Goal: Transaction & Acquisition: Purchase product/service

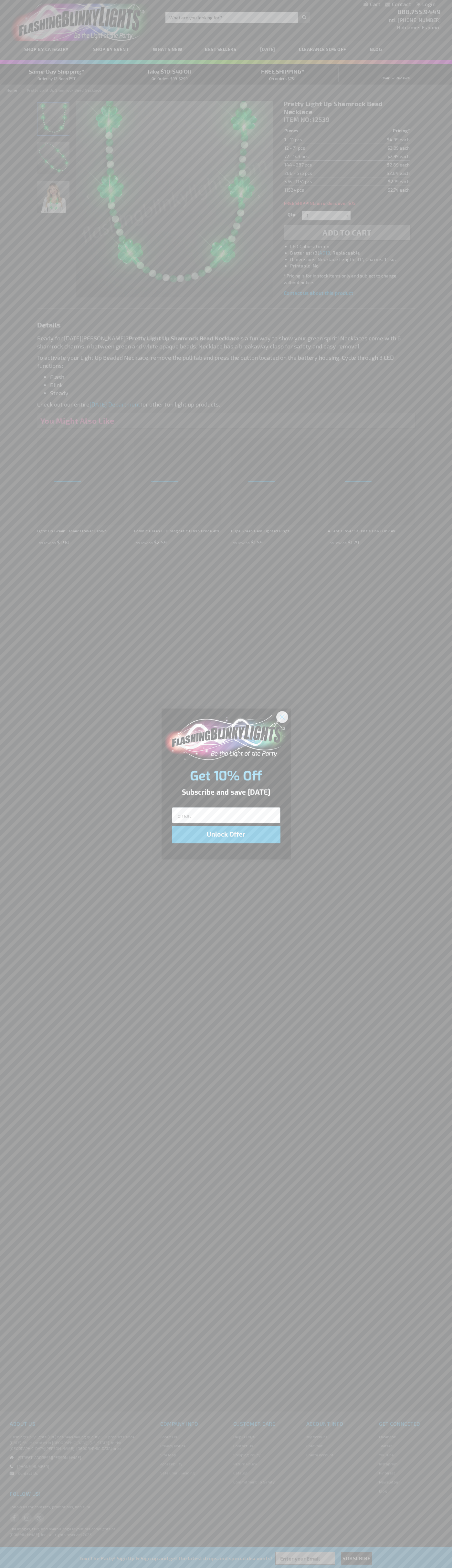
click at [282, 716] on icon "Close dialog" at bounding box center [281, 716] width 4 height 4
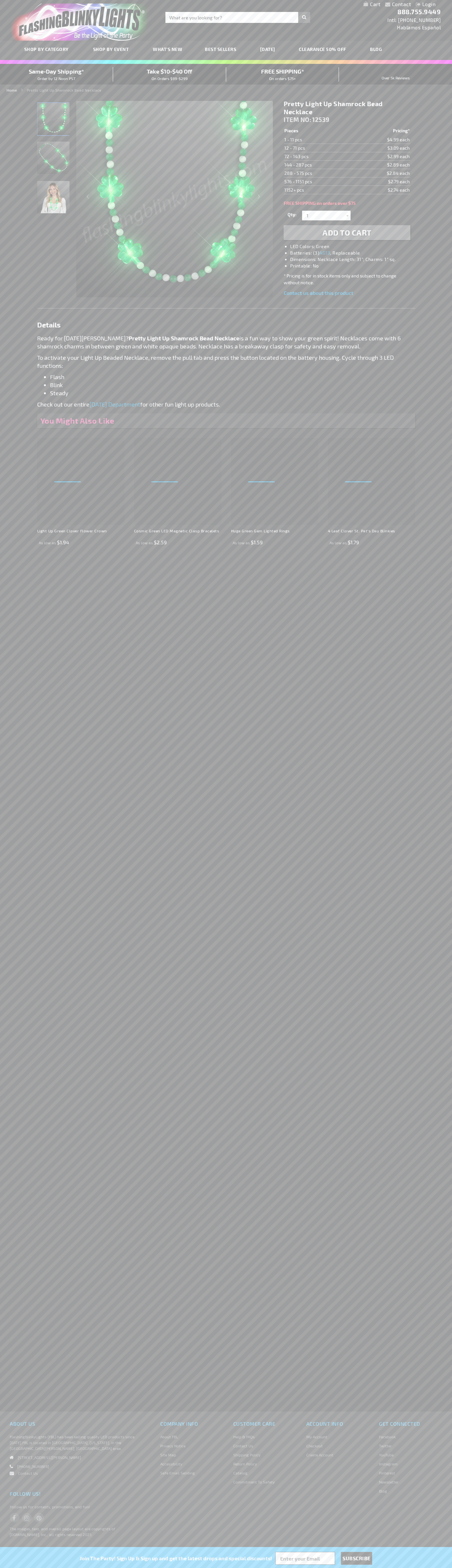
click at [353, 247] on li "LED Colors: Green" at bounding box center [353, 247] width 126 height 7
click at [347, 233] on span "Add to Cart" at bounding box center [347, 232] width 49 height 9
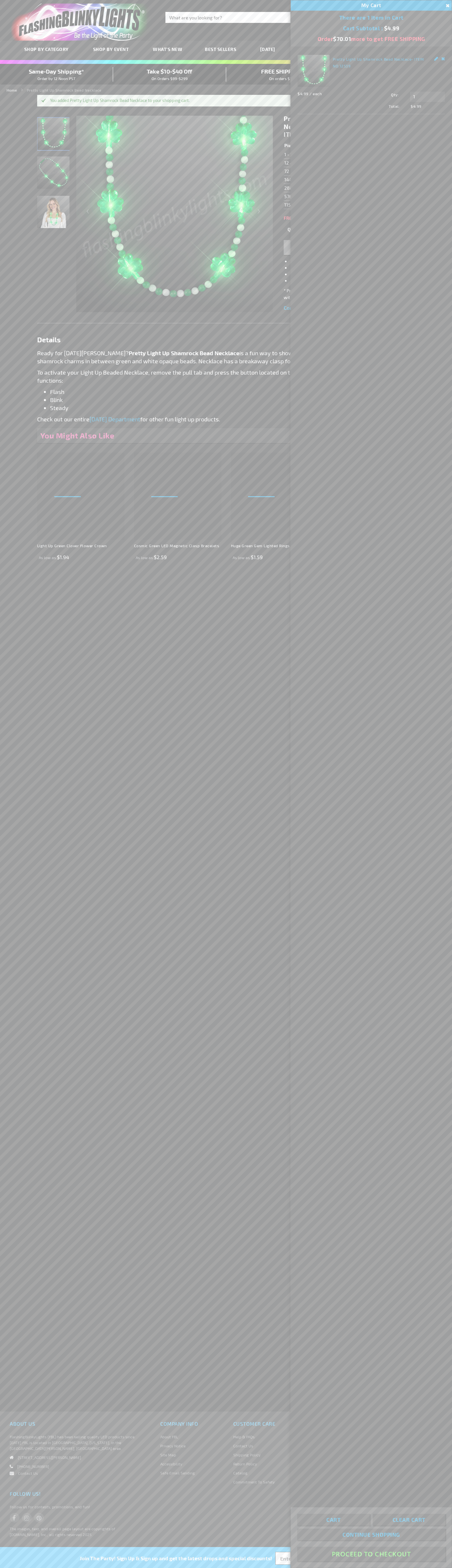
click at [371, 1554] on button "Proceed To Checkout" at bounding box center [371, 1554] width 148 height 15
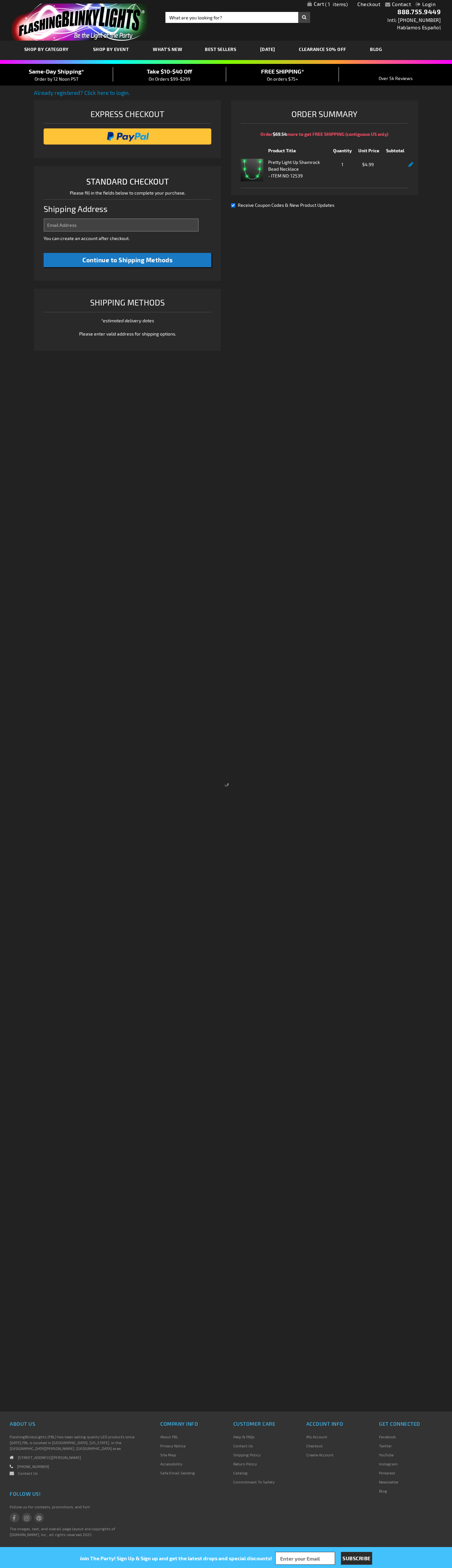
select select "US"
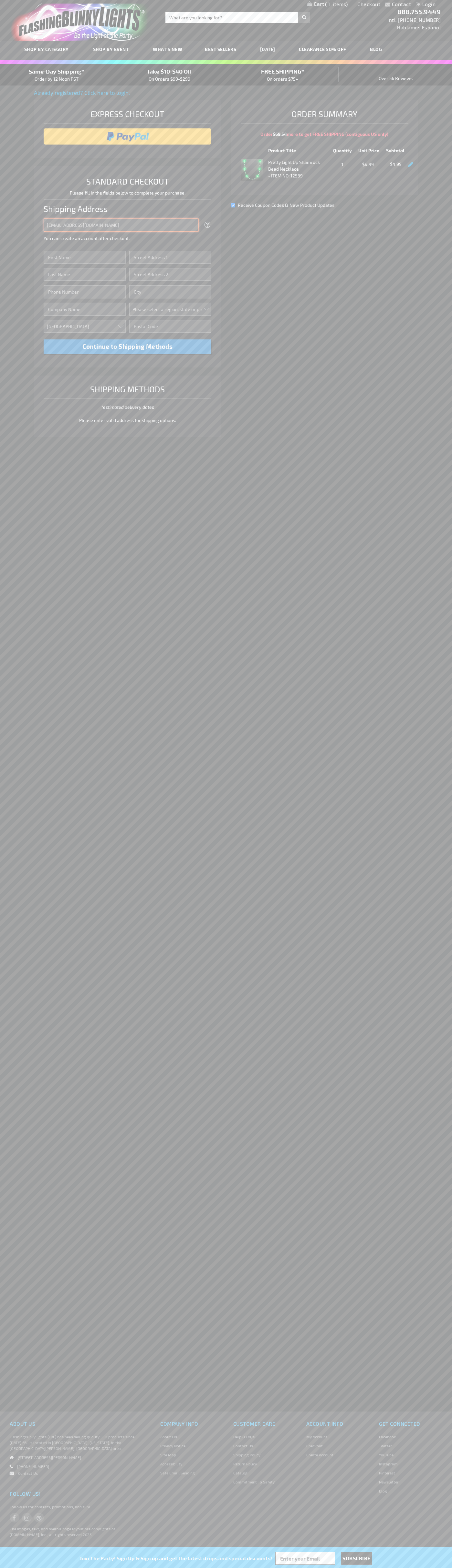
type input "johnsmith005@storebotmail.joonix.net"
type input "John"
type input "401 North Tryon Street"
type input "First floor"
type input "charlotte"
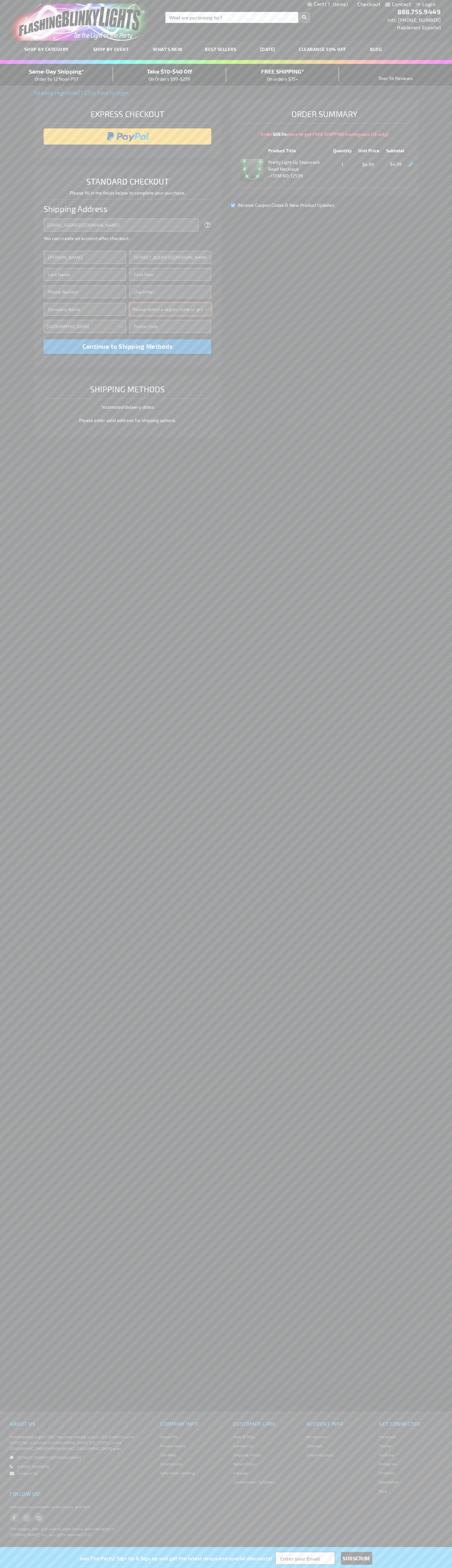
select select "44"
type input "28202"
type input "Smith"
type input "6502530000"
type input "John Smith"
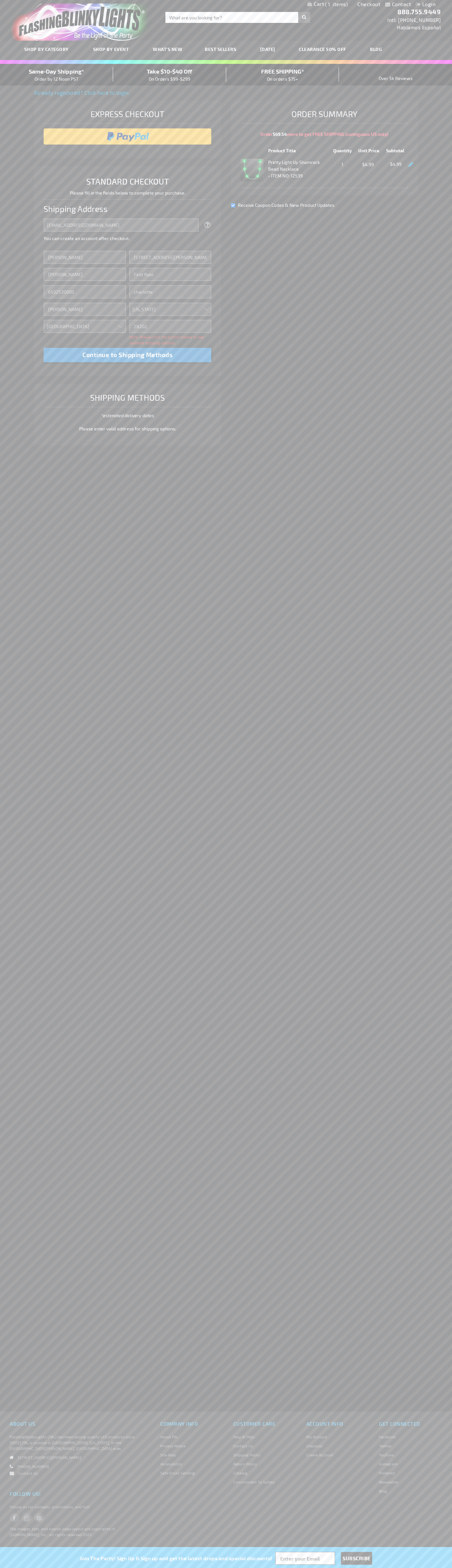
click at [57, 75] on div "Same-Day Shipping* Order by 12 Noon PST" at bounding box center [57, 74] width 113 height 15
click at [127, 136] on input "image" at bounding box center [127, 136] width 161 height 13
